Goal: Task Accomplishment & Management: Manage account settings

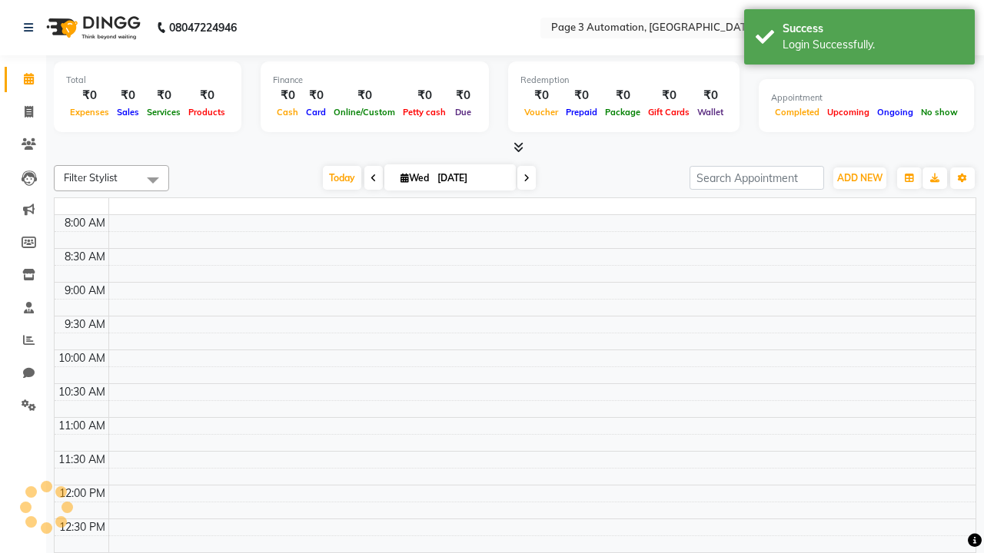
select select "en"
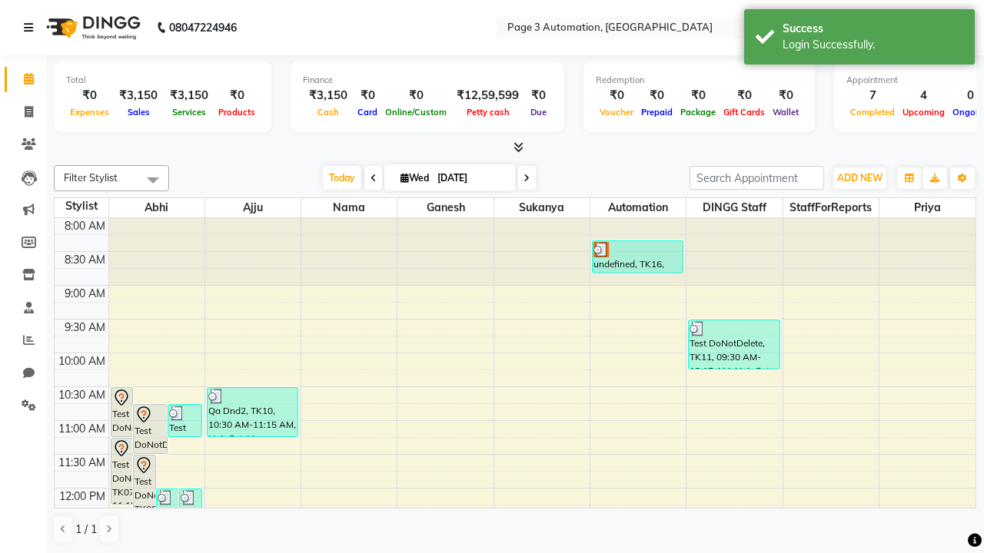
click at [32, 28] on icon at bounding box center [28, 27] width 9 height 11
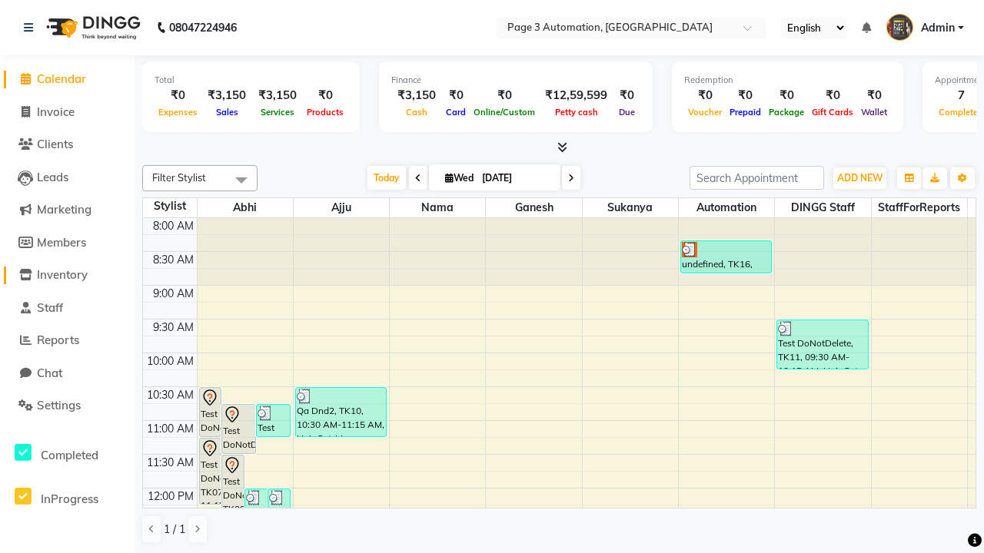
click at [67, 275] on span "Inventory" at bounding box center [62, 274] width 51 height 15
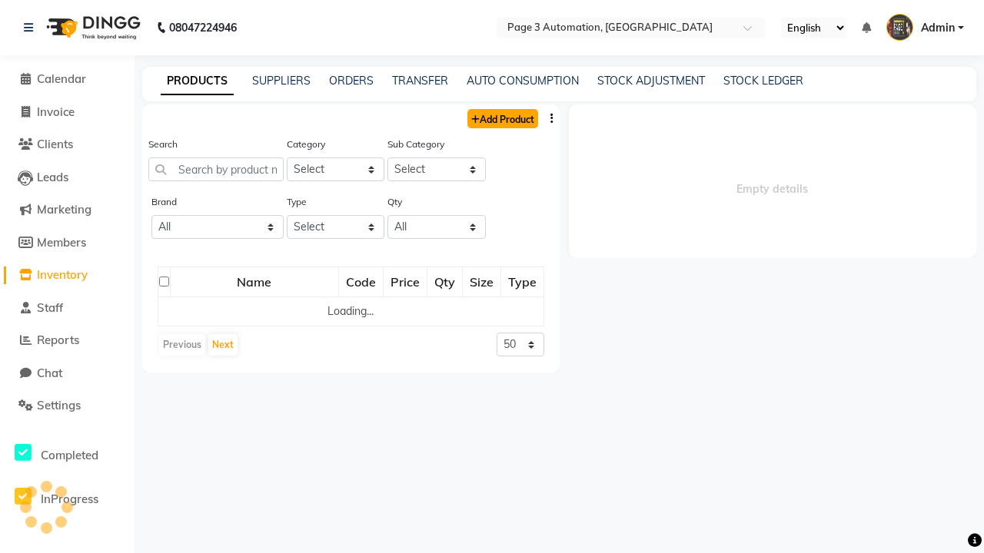
click at [501, 118] on link "Add Product" at bounding box center [502, 118] width 71 height 19
select select "true"
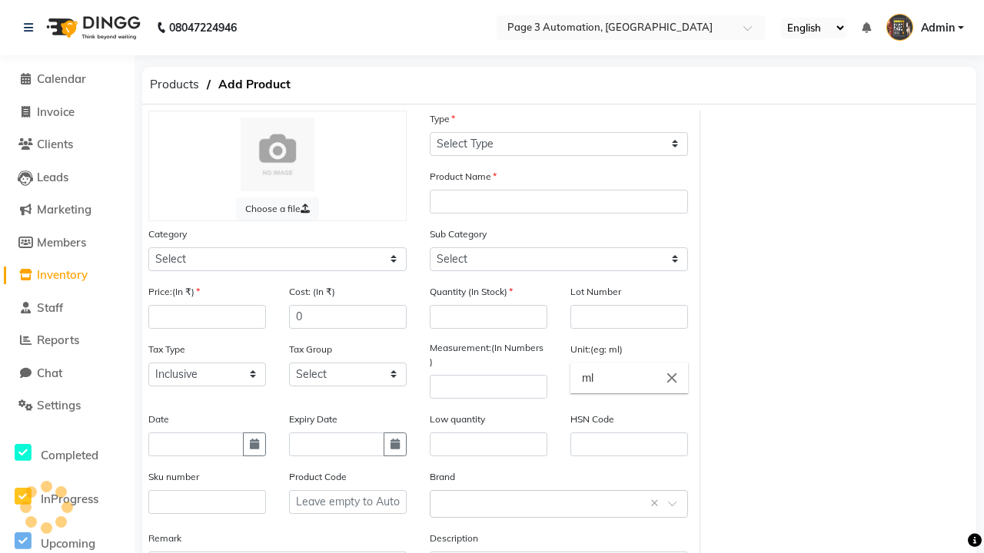
select select "C"
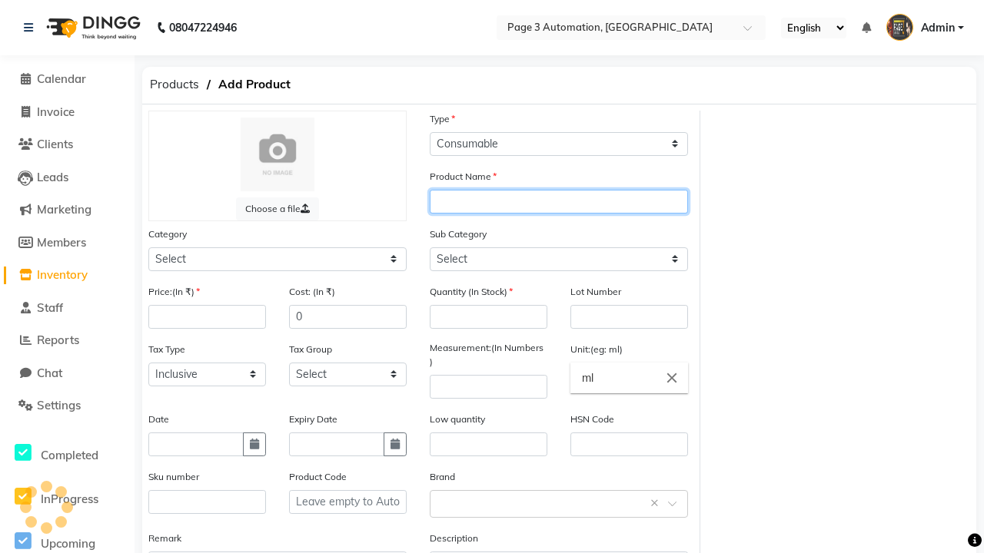
type input "Auto Product lQcY"
select select "1000"
type input "Auto Product lQcY"
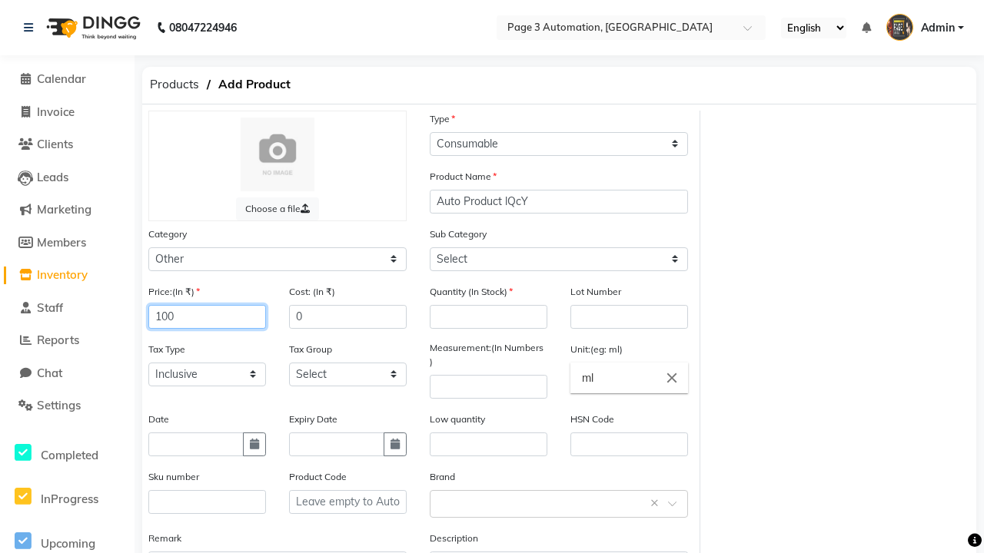
type input "100"
type input "150"
type input "100"
select select "1002"
type input "1000"
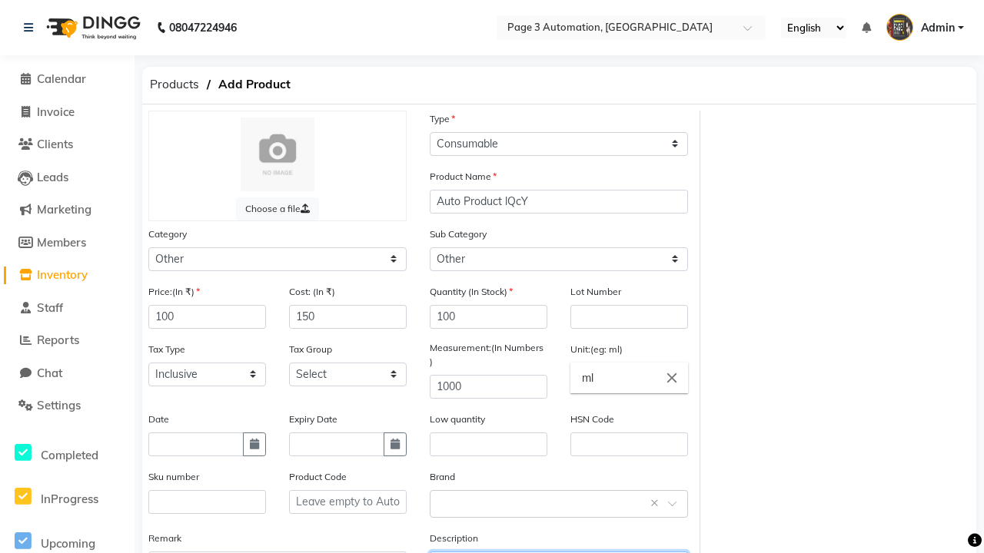
type textarea "This Product is Created by Automation"
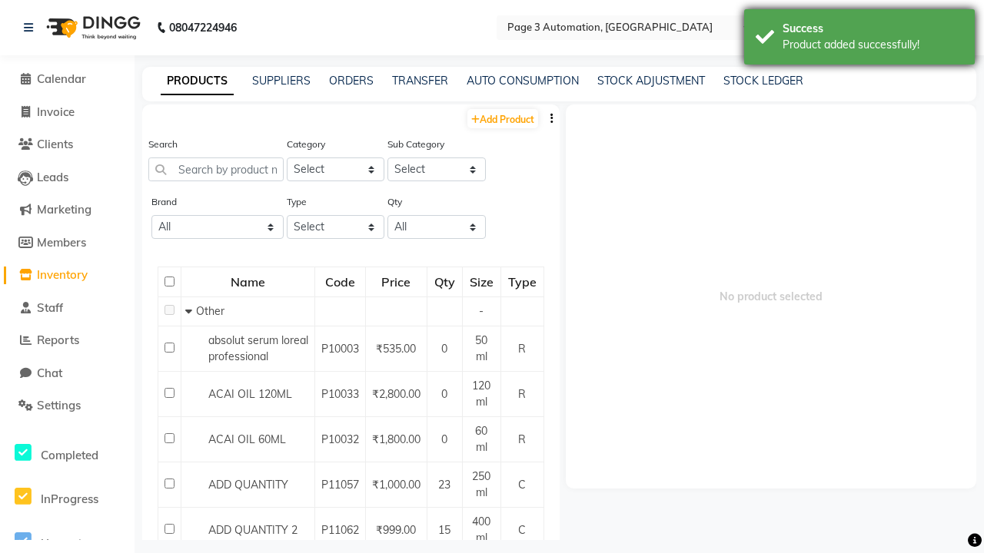
click at [859, 39] on div "Product added successfully!" at bounding box center [872, 45] width 181 height 16
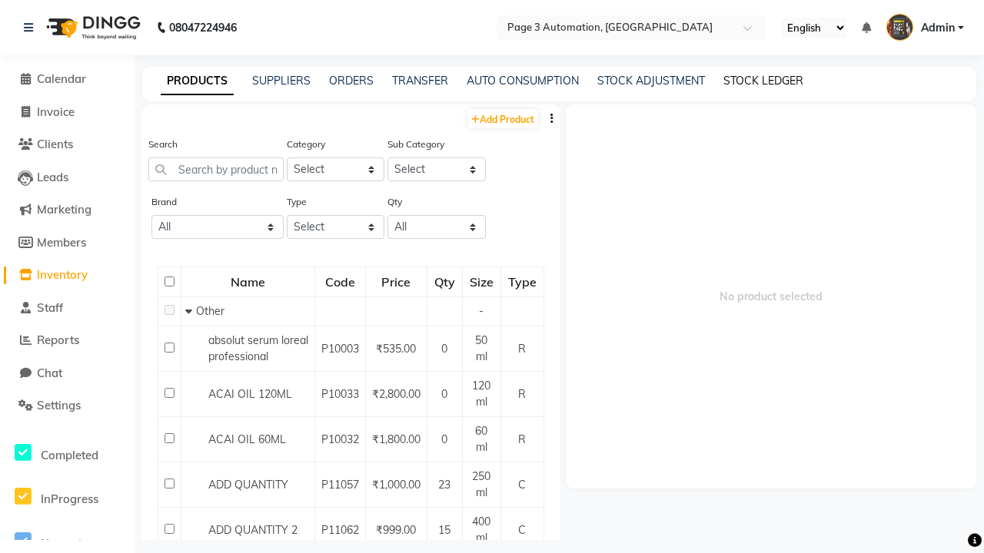
click at [763, 81] on link "STOCK LEDGER" at bounding box center [763, 81] width 80 height 14
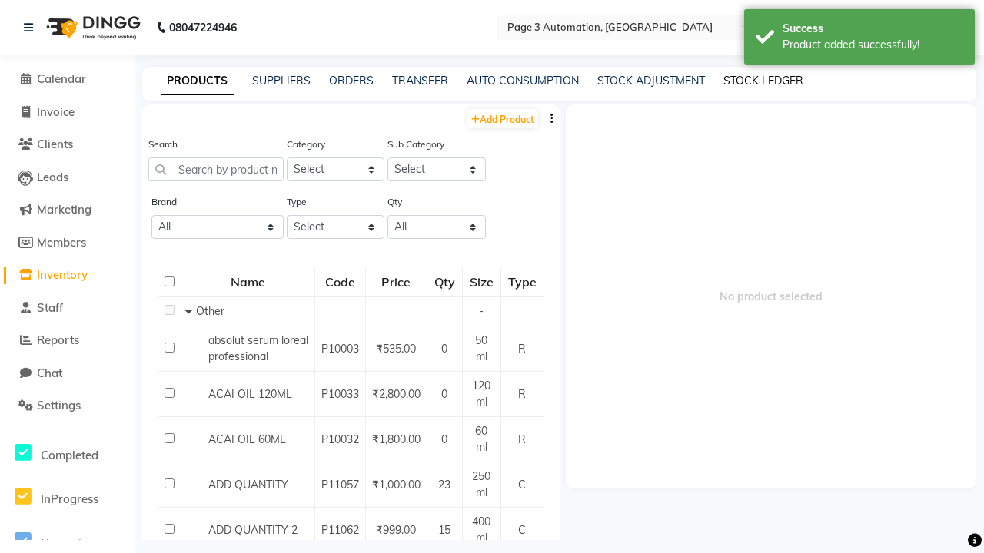
select select "all"
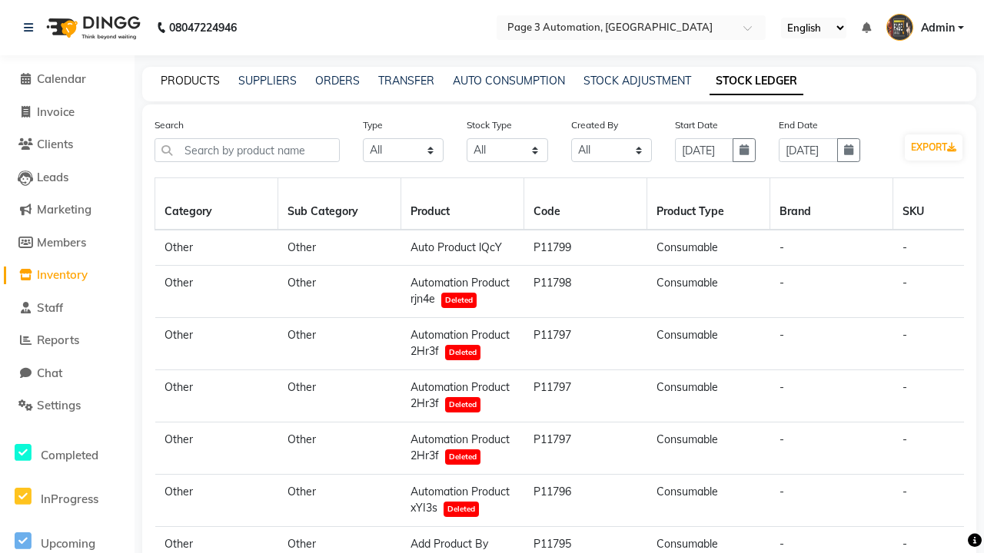
click at [190, 81] on link "PRODUCTS" at bounding box center [190, 81] width 59 height 14
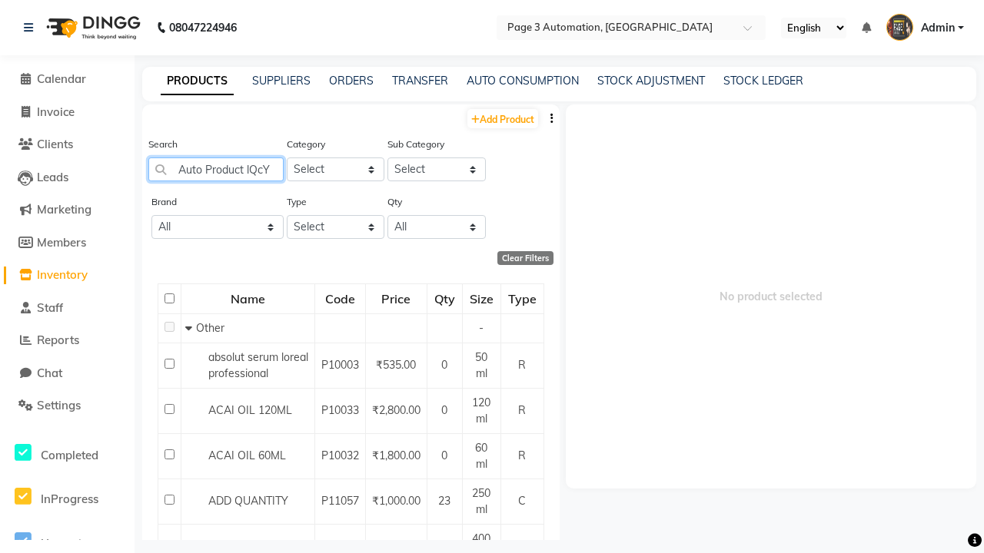
type input "Auto Product lQcY"
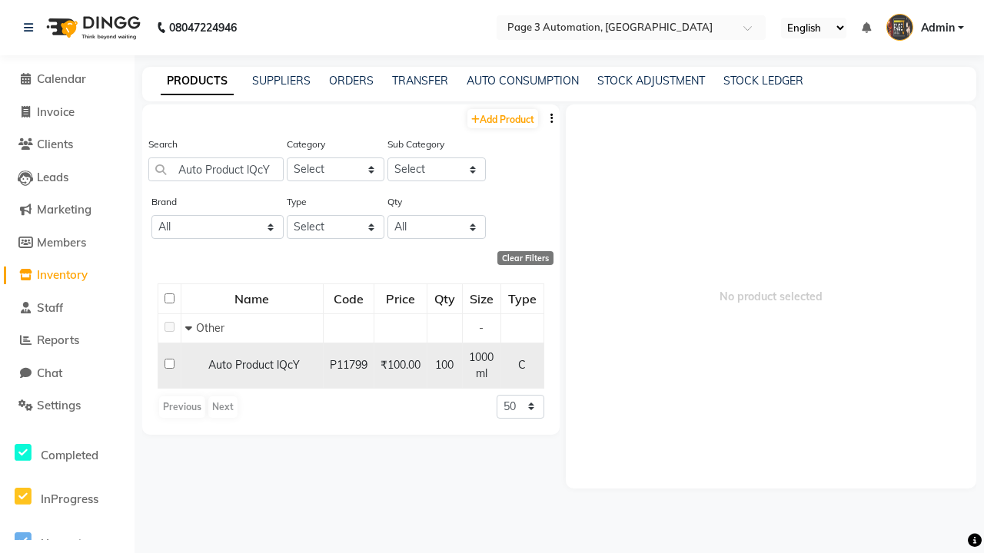
click at [169, 363] on input "checkbox" at bounding box center [169, 364] width 10 height 10
checkbox input "true"
select select
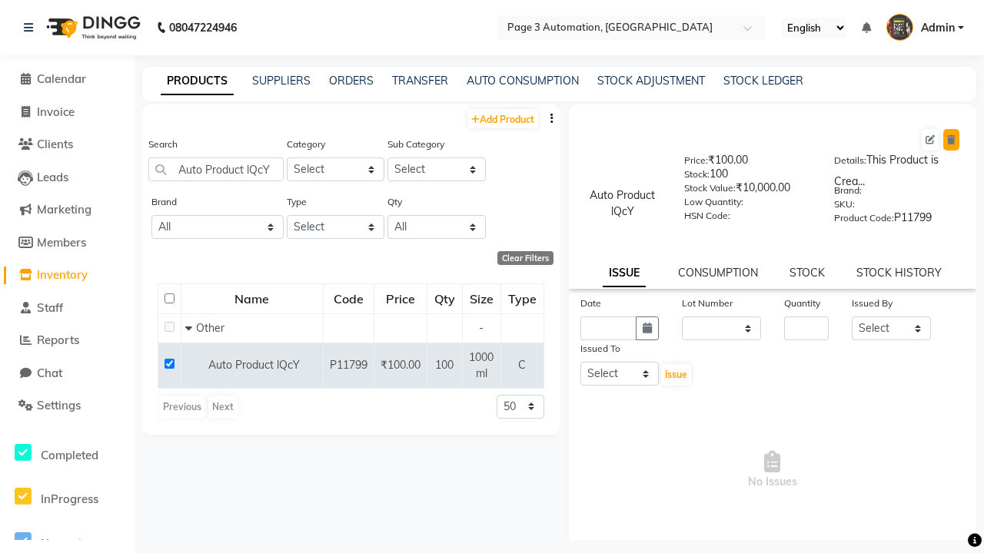
click at [950, 140] on icon at bounding box center [951, 139] width 8 height 9
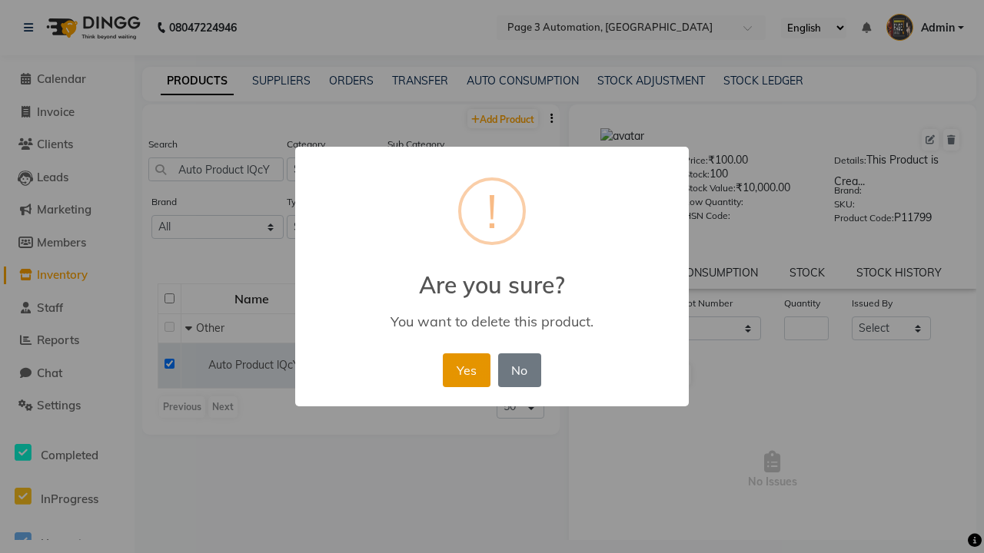
click at [466, 370] on button "Yes" at bounding box center [466, 370] width 47 height 34
